Goal: Information Seeking & Learning: Learn about a topic

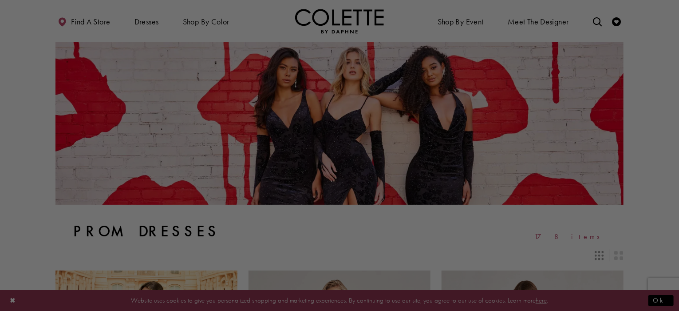
click at [474, 99] on div at bounding box center [343, 157] width 686 height 314
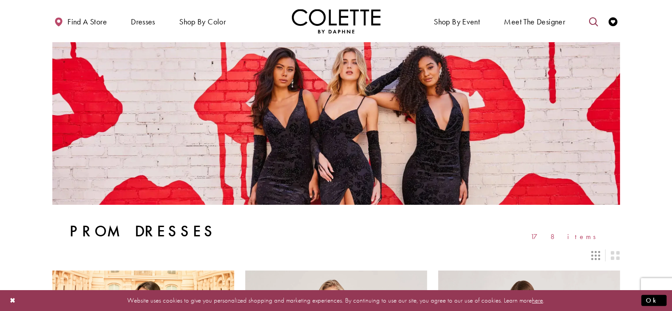
click at [589, 23] on link "Toggle search" at bounding box center [593, 21] width 13 height 24
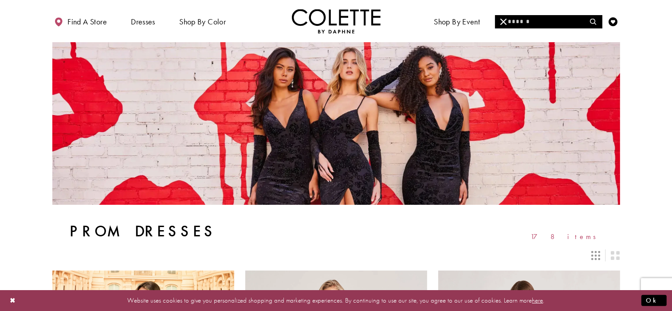
click at [571, 24] on input "Search" at bounding box center [548, 21] width 107 height 13
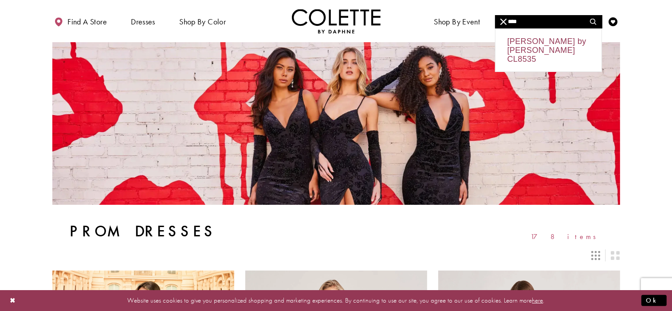
click at [568, 43] on div "Colette by Daphne CL8535" at bounding box center [549, 50] width 106 height 43
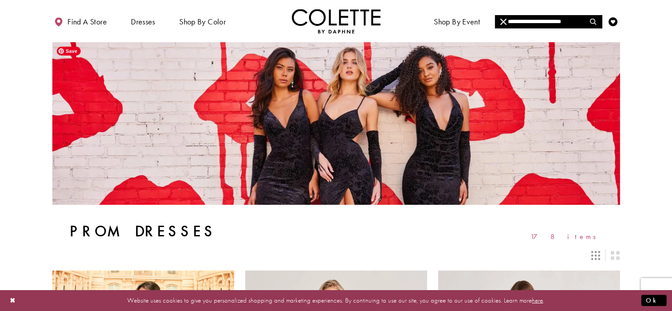
type input "**********"
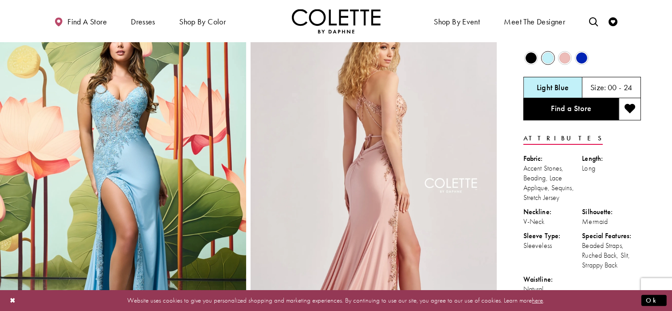
scroll to position [43, 0]
